Goal: Transaction & Acquisition: Complete application form

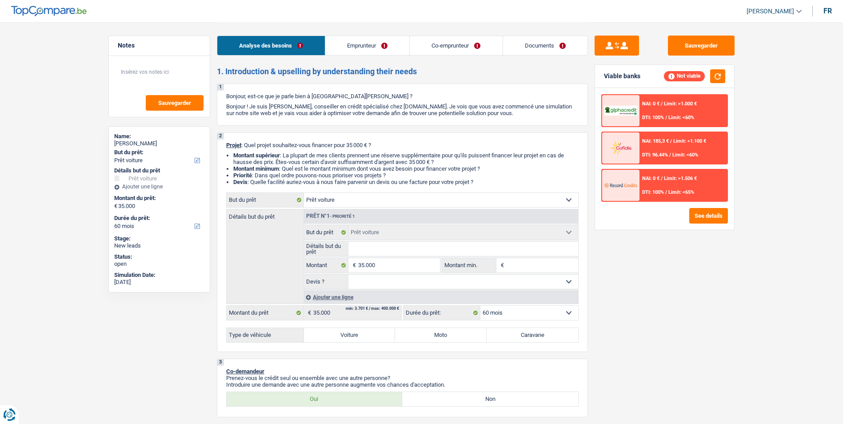
select select "car"
select select "60"
select select "car"
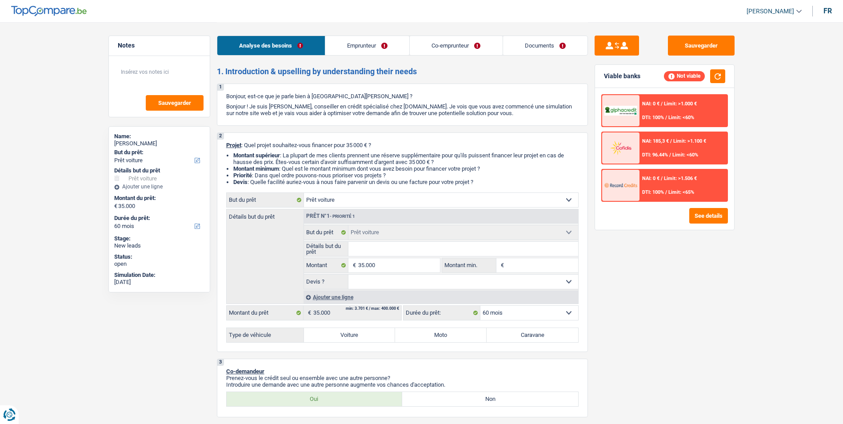
select select "60"
select select "publicEmployee"
select select "worker"
select select "netSalary"
select select "familyAllowances"
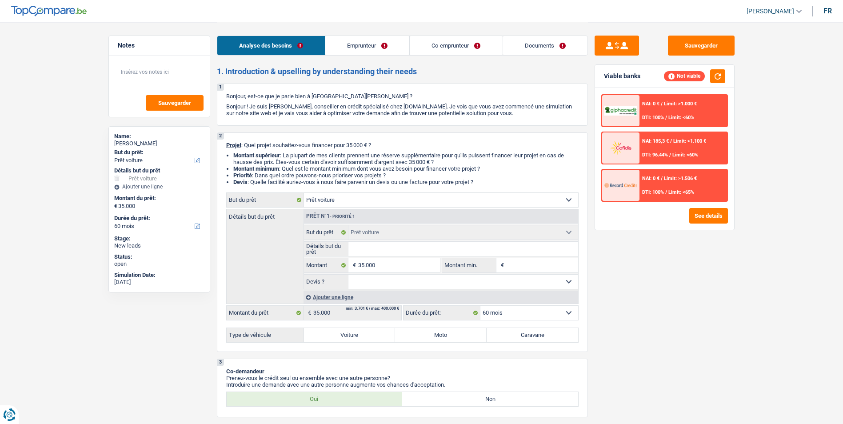
select select "mealVouchers"
select select "familyAllowances"
select select "rentalIncome"
select select "mealVouchers"
select select "netSalary"
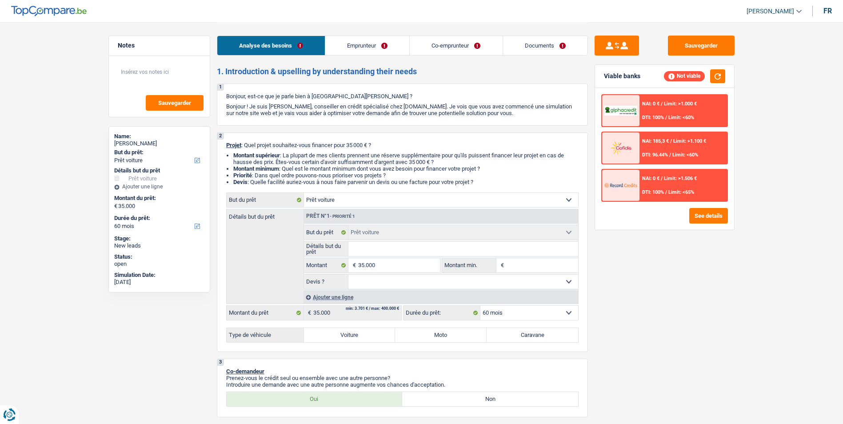
select select "ownerWithMortgage"
select select "mortgage"
select select "300"
select select "car"
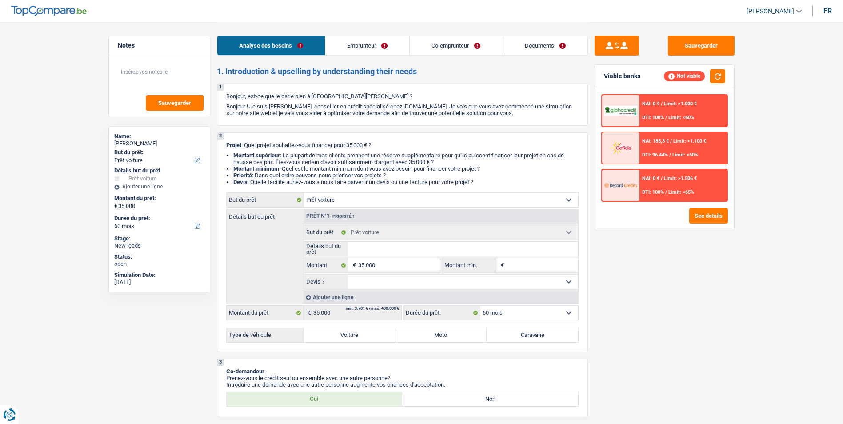
select select "60"
select select "32"
select select "married"
click at [353, 55] on link "Emprunteur" at bounding box center [367, 45] width 84 height 19
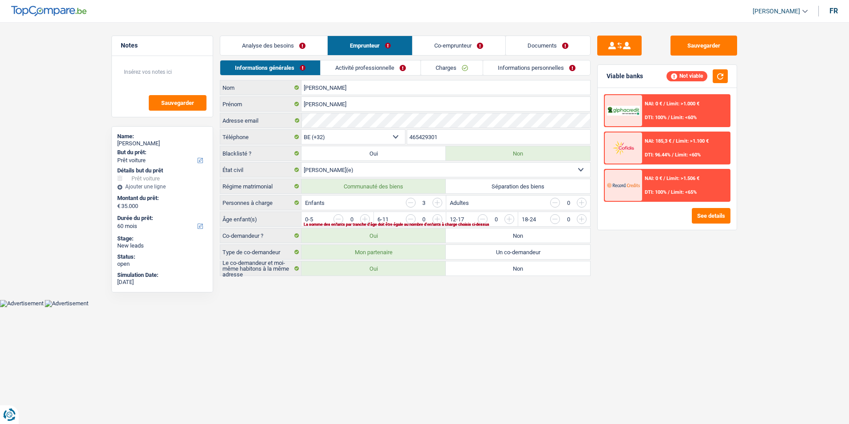
click at [446, 48] on link "Co-emprunteur" at bounding box center [459, 45] width 92 height 19
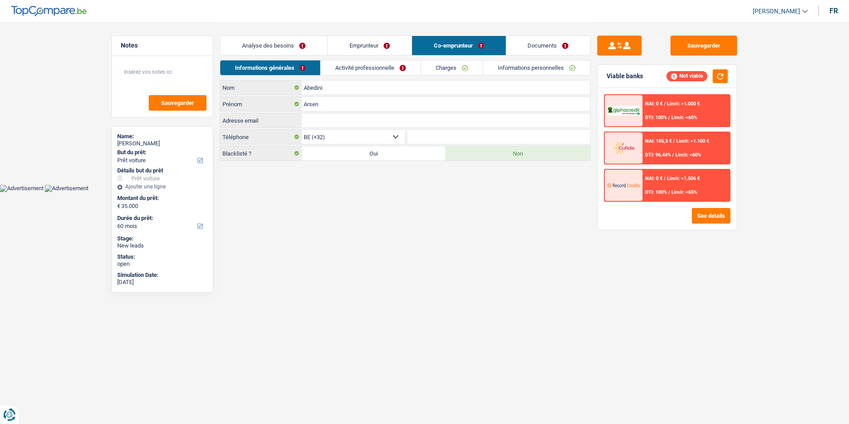
click at [526, 48] on link "Documents" at bounding box center [548, 45] width 84 height 19
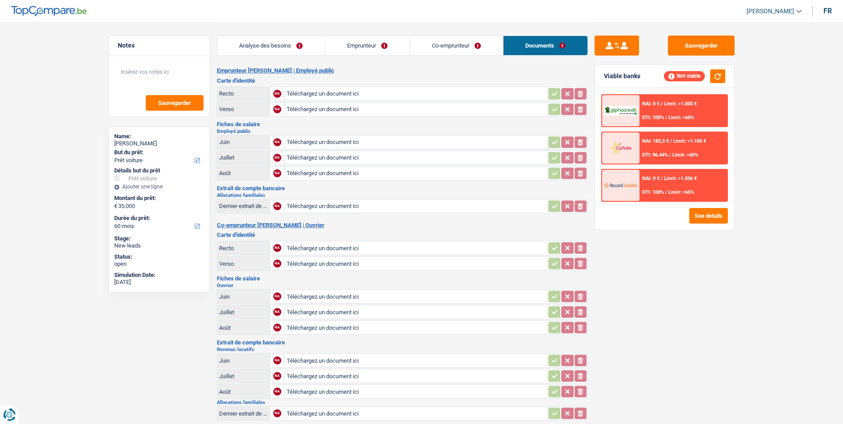
click at [279, 49] on link "Analyse des besoins" at bounding box center [271, 45] width 108 height 19
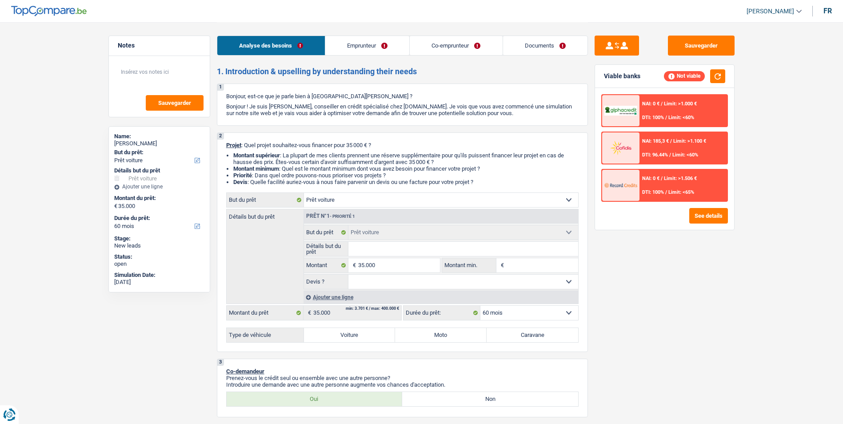
click at [360, 48] on link "Emprunteur" at bounding box center [367, 45] width 84 height 19
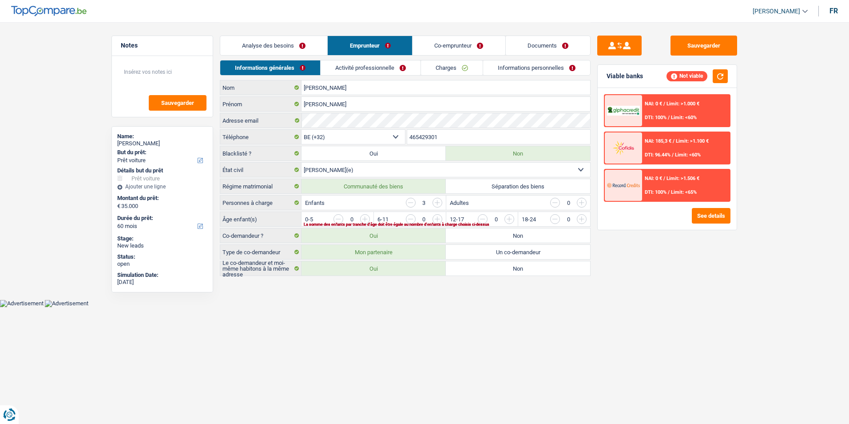
click at [442, 47] on link "Co-emprunteur" at bounding box center [459, 45] width 92 height 19
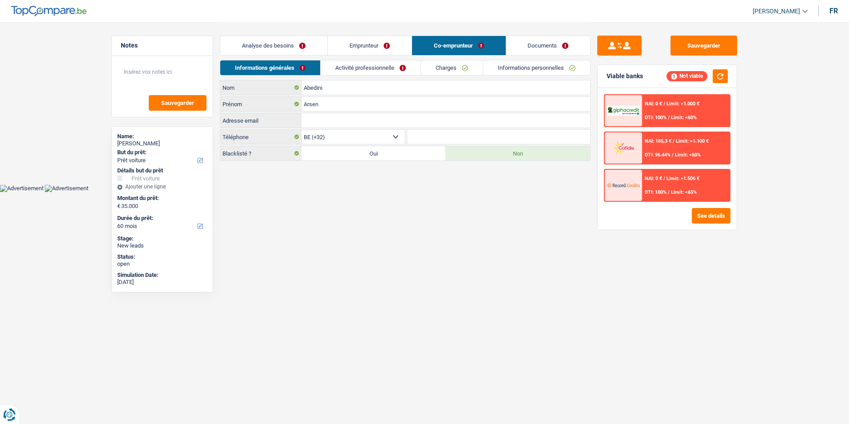
click at [537, 44] on link "Documents" at bounding box center [548, 45] width 84 height 19
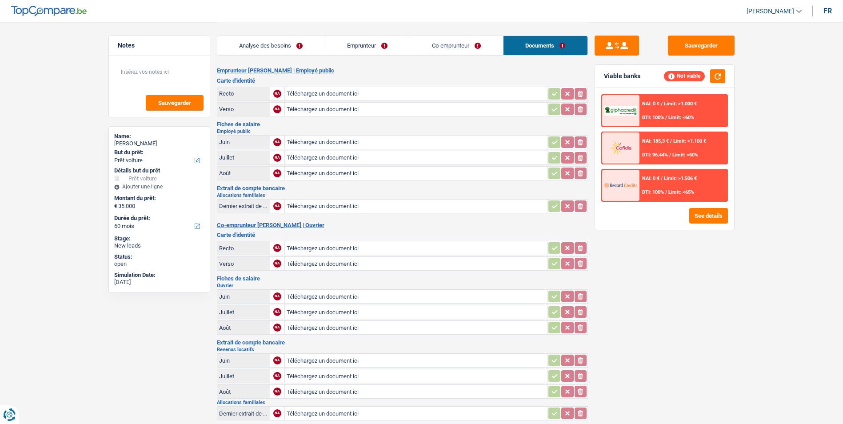
click at [359, 36] on link "Emprunteur" at bounding box center [367, 45] width 84 height 19
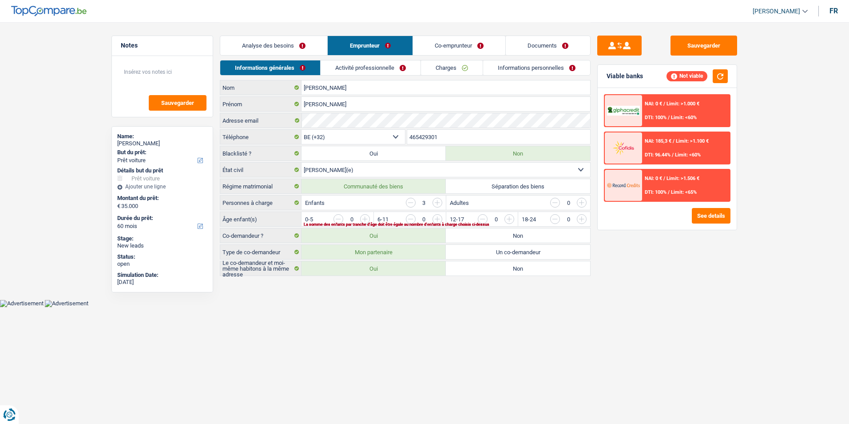
click at [302, 44] on link "Analyse des besoins" at bounding box center [273, 45] width 107 height 19
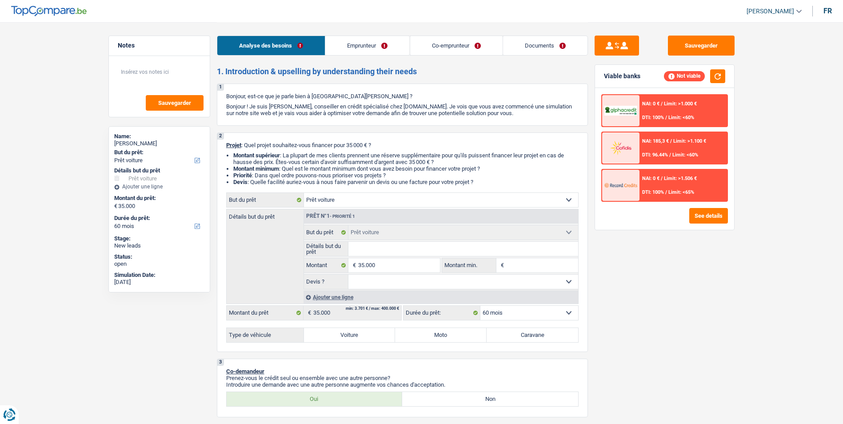
click at [379, 42] on link "Emprunteur" at bounding box center [367, 45] width 84 height 19
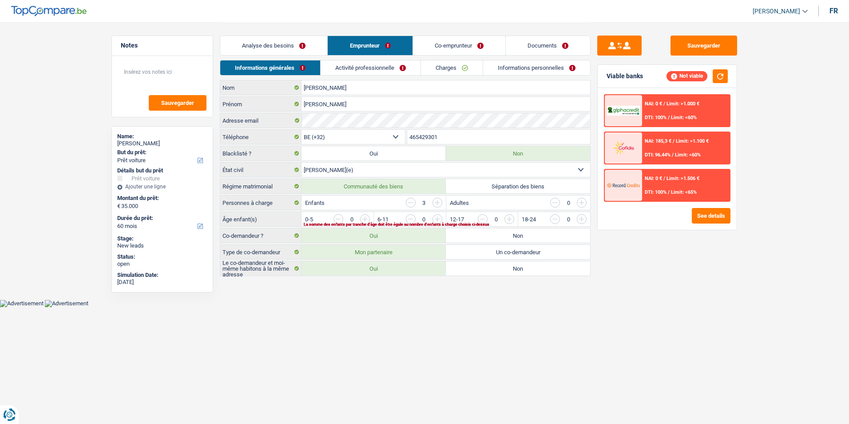
click at [439, 44] on link "Co-emprunteur" at bounding box center [459, 45] width 92 height 19
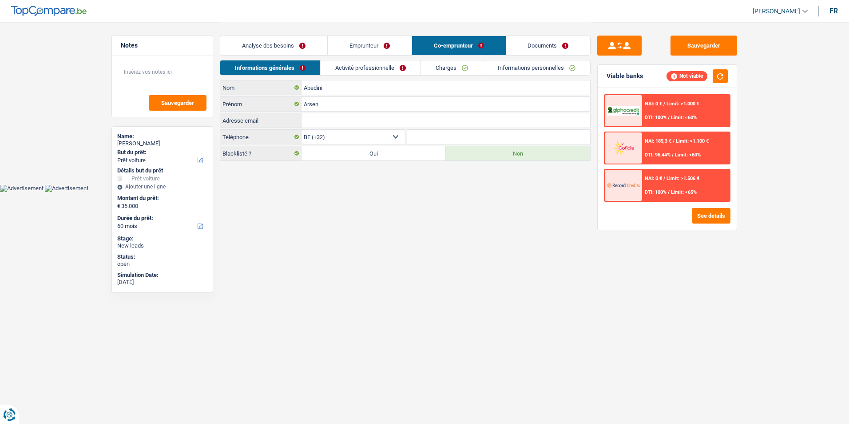
click at [527, 45] on link "Documents" at bounding box center [548, 45] width 84 height 19
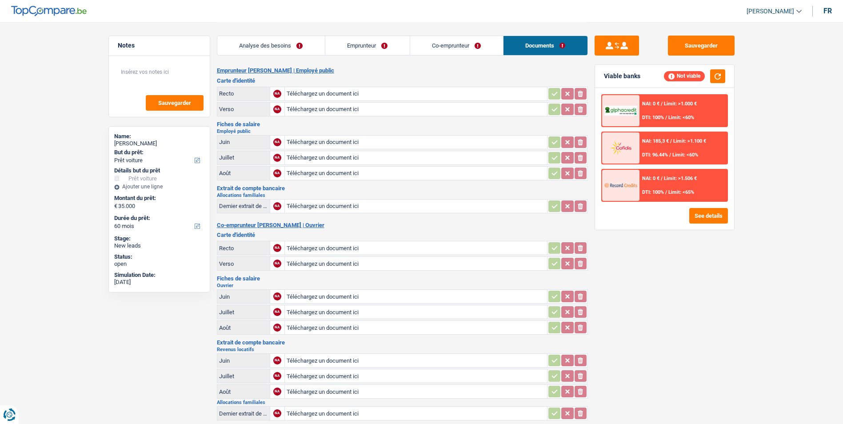
click at [385, 48] on link "Emprunteur" at bounding box center [367, 45] width 84 height 19
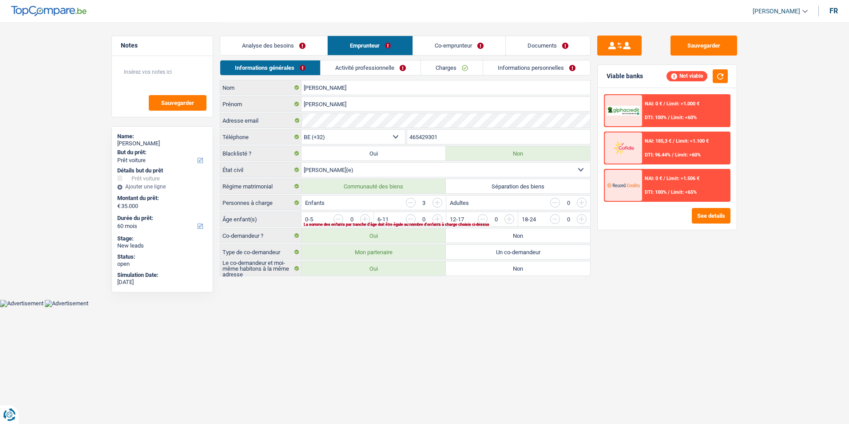
click at [438, 46] on link "Co-emprunteur" at bounding box center [459, 45] width 92 height 19
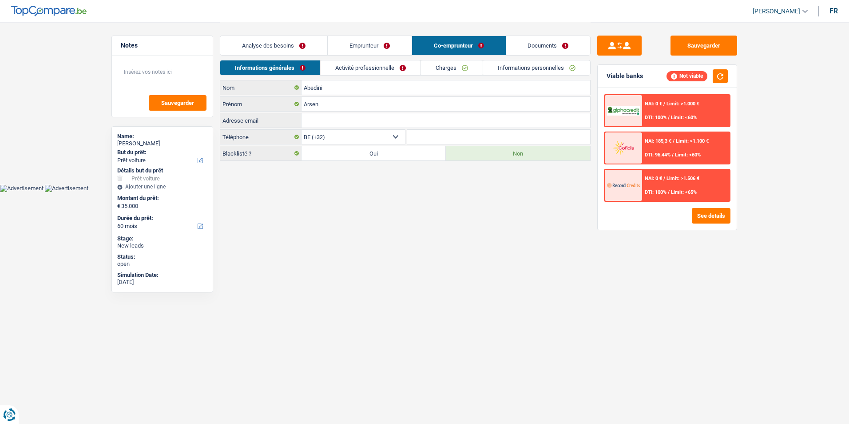
click at [521, 52] on link "Documents" at bounding box center [548, 45] width 84 height 19
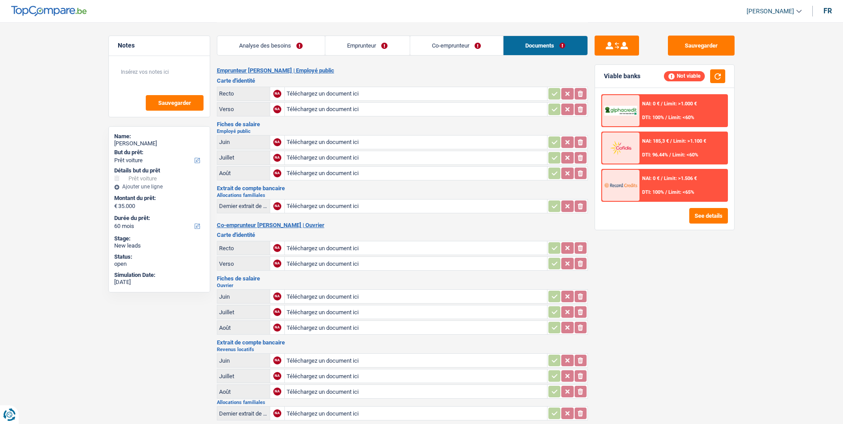
click at [375, 51] on link "Emprunteur" at bounding box center [367, 45] width 84 height 19
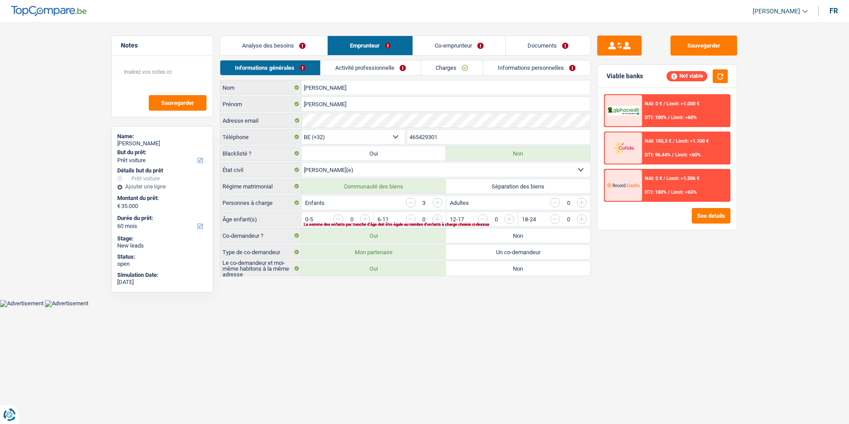
click at [294, 37] on link "Analyse des besoins" at bounding box center [273, 45] width 107 height 19
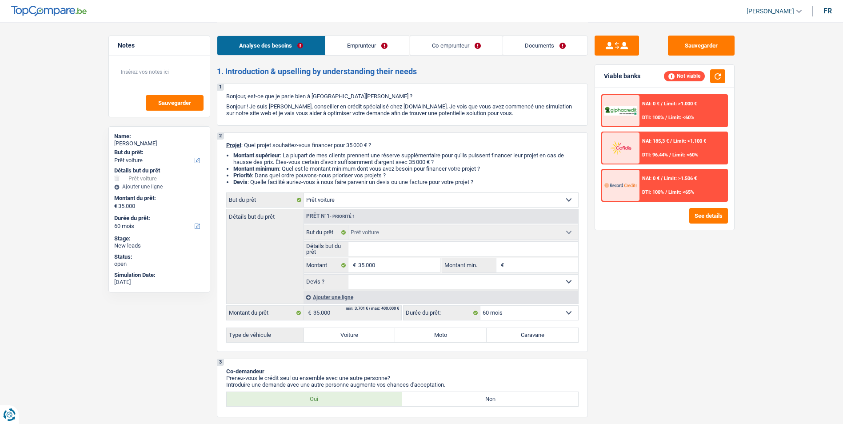
click at [390, 51] on link "Emprunteur" at bounding box center [367, 45] width 84 height 19
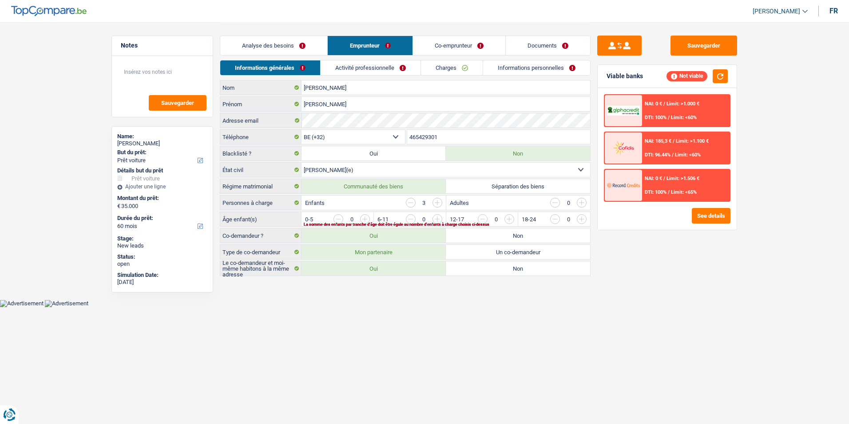
click at [438, 50] on link "Co-emprunteur" at bounding box center [459, 45] width 92 height 19
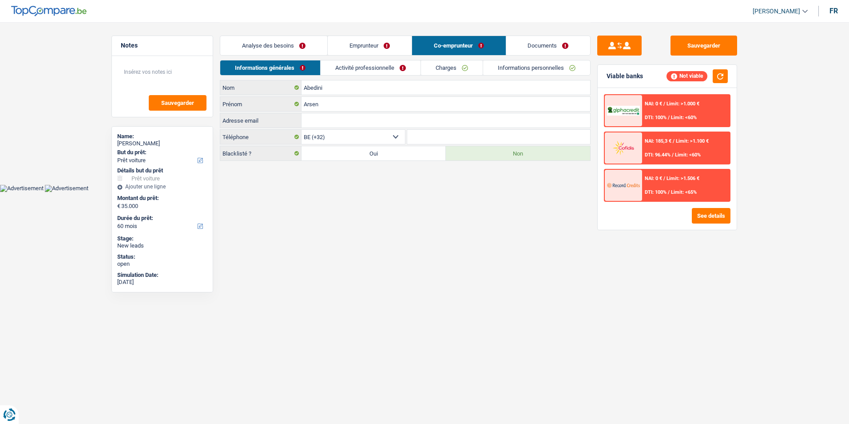
click at [513, 52] on link "Documents" at bounding box center [548, 45] width 84 height 19
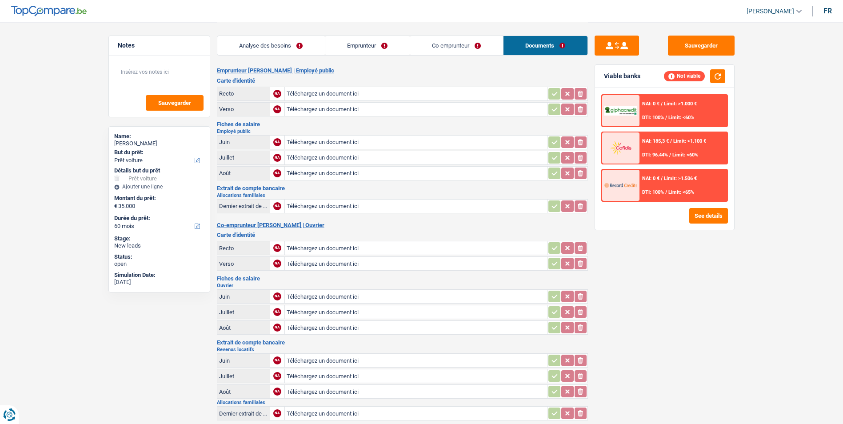
click at [381, 48] on link "Emprunteur" at bounding box center [367, 45] width 84 height 19
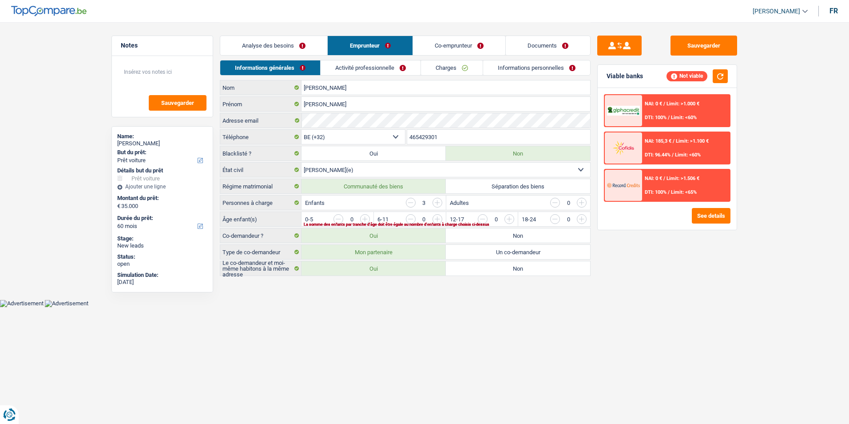
click at [303, 42] on link "Analyse des besoins" at bounding box center [273, 45] width 107 height 19
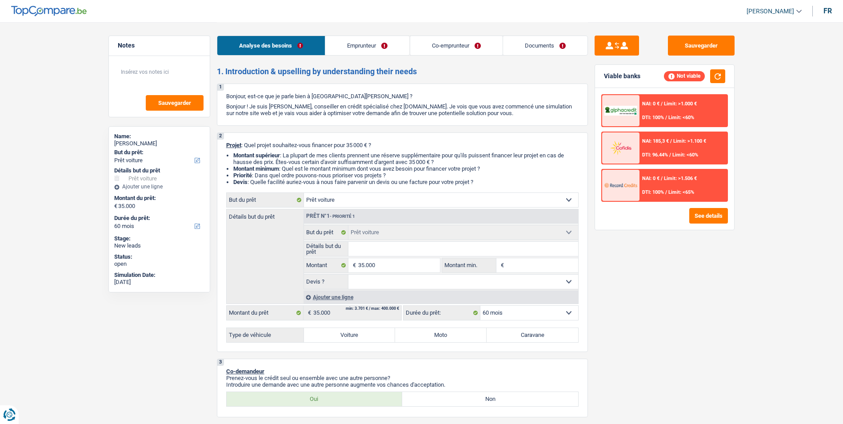
click at [375, 44] on link "Emprunteur" at bounding box center [367, 45] width 84 height 19
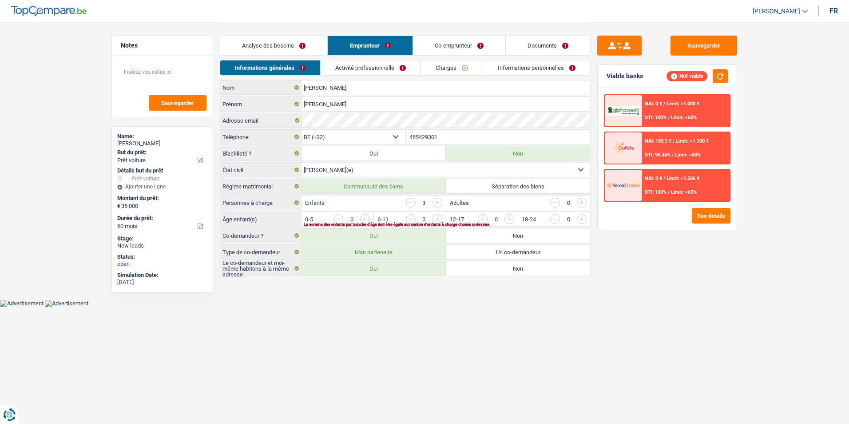
click at [443, 47] on link "Co-emprunteur" at bounding box center [459, 45] width 92 height 19
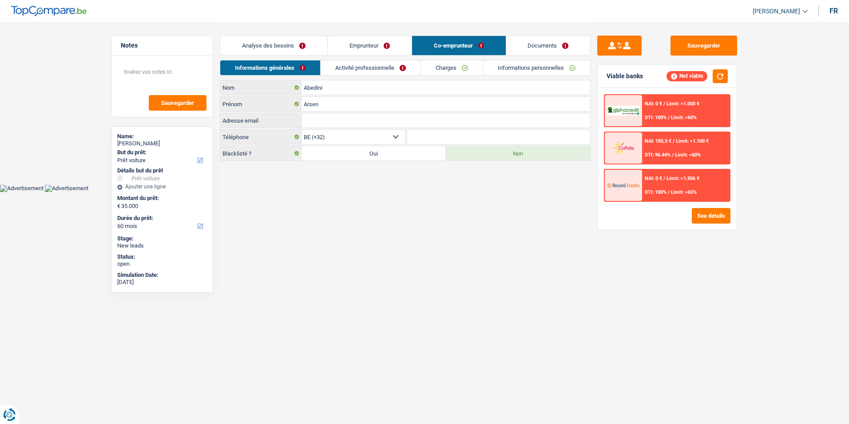
click at [520, 47] on link "Documents" at bounding box center [548, 45] width 84 height 19
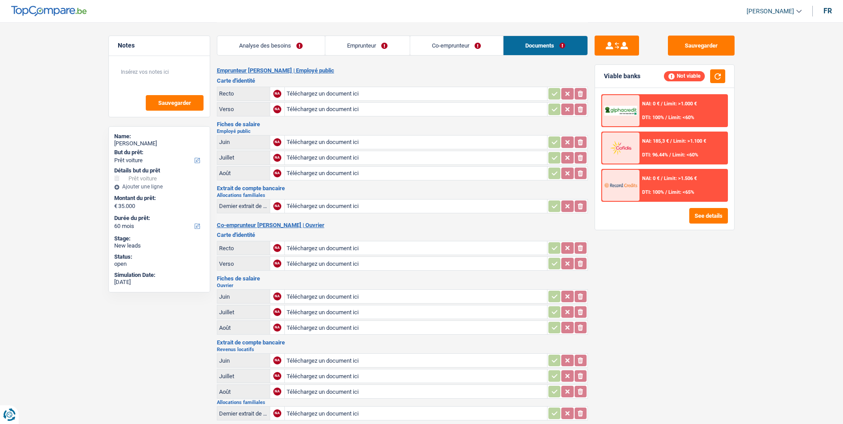
click at [391, 50] on link "Emprunteur" at bounding box center [367, 45] width 84 height 19
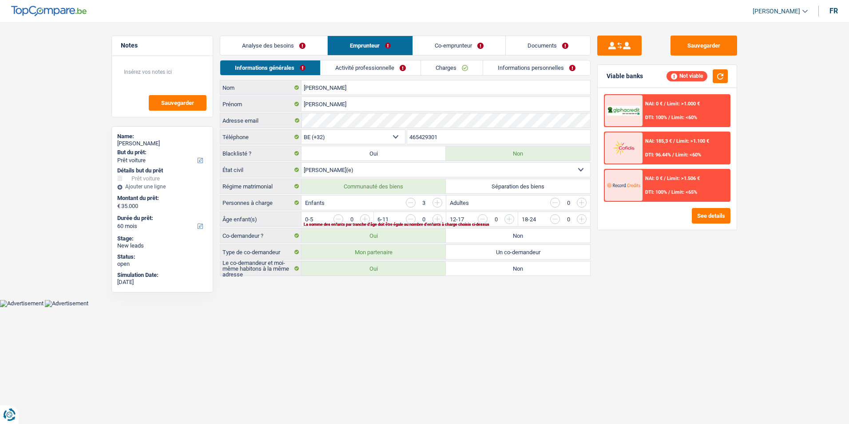
click at [358, 66] on link "Activité professionnelle" at bounding box center [371, 67] width 100 height 15
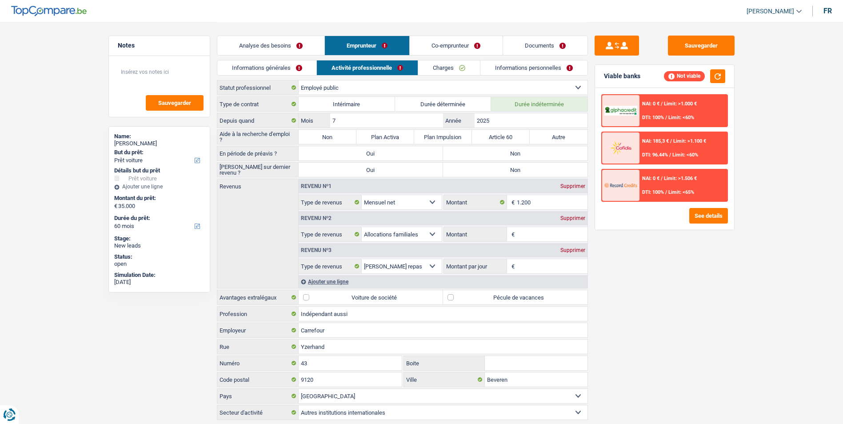
click at [462, 74] on link "Charges" at bounding box center [449, 67] width 62 height 15
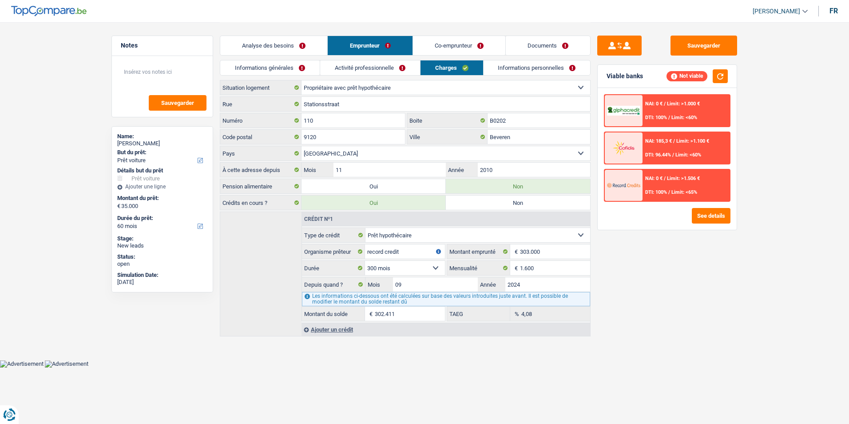
click at [517, 70] on link "Informations personnelles" at bounding box center [537, 67] width 107 height 15
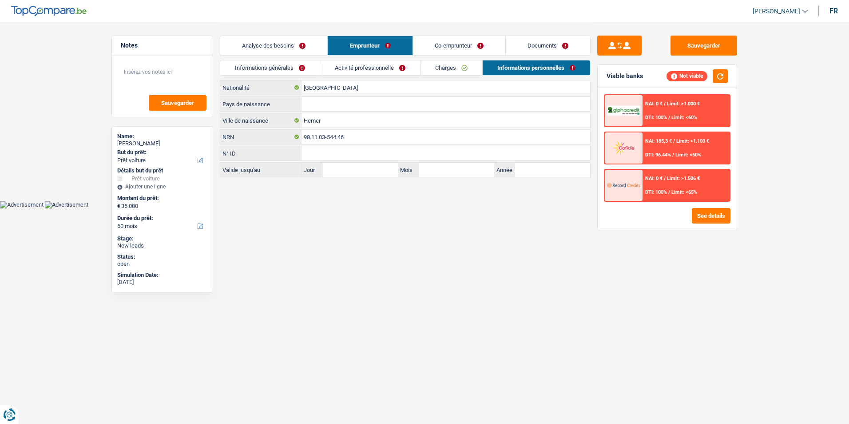
click at [458, 72] on link "Charges" at bounding box center [452, 67] width 62 height 15
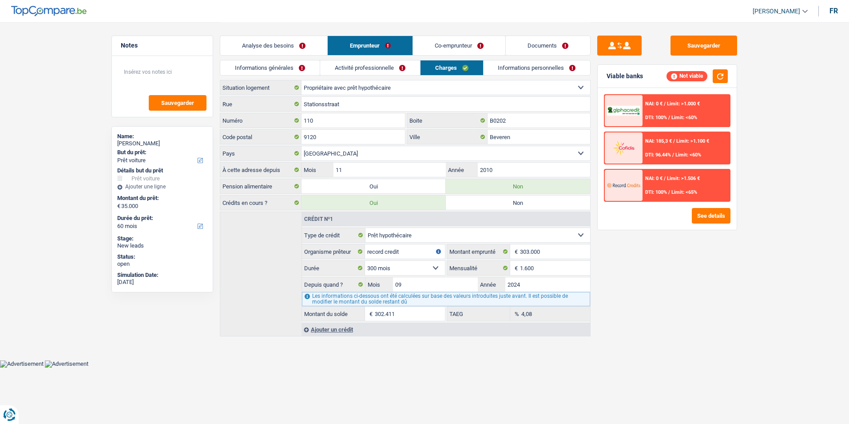
click at [524, 67] on link "Informations personnelles" at bounding box center [537, 67] width 107 height 15
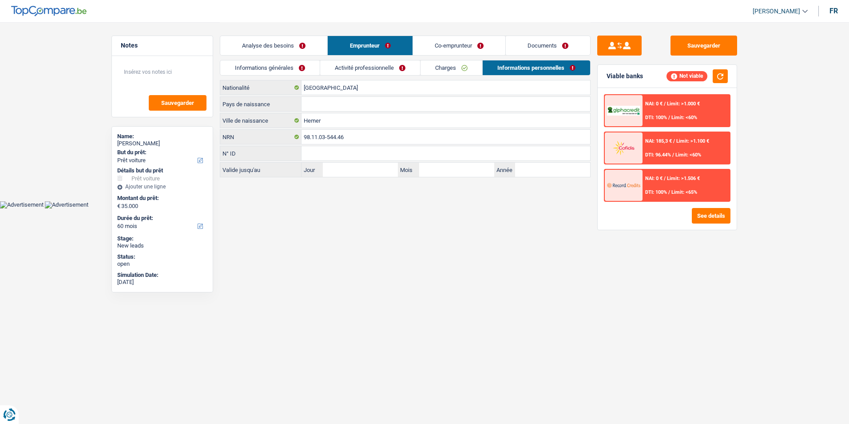
click at [481, 42] on link "Co-emprunteur" at bounding box center [459, 45] width 92 height 19
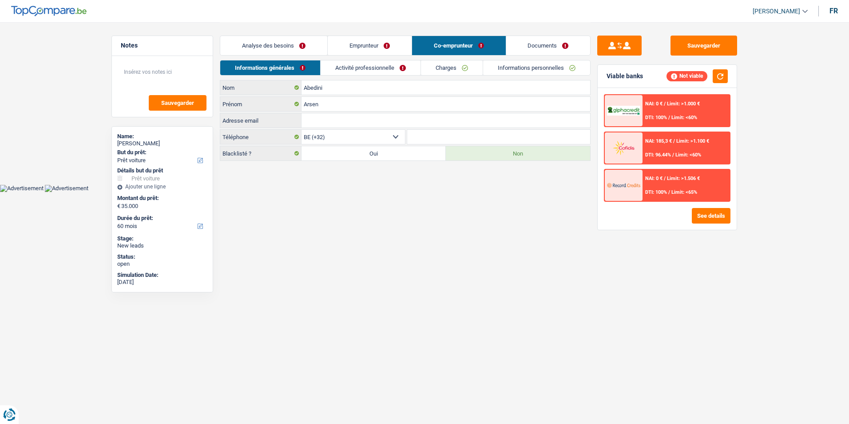
click at [514, 67] on link "Informations personnelles" at bounding box center [536, 67] width 107 height 15
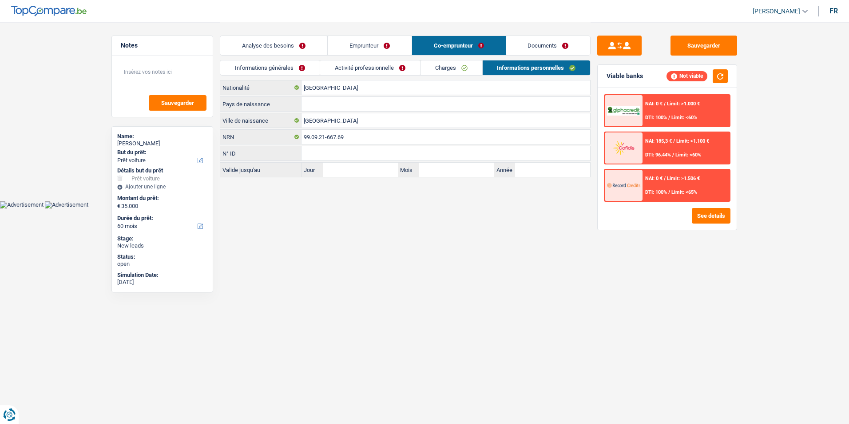
click at [527, 44] on link "Documents" at bounding box center [548, 45] width 84 height 19
